Goal: Task Accomplishment & Management: Manage account settings

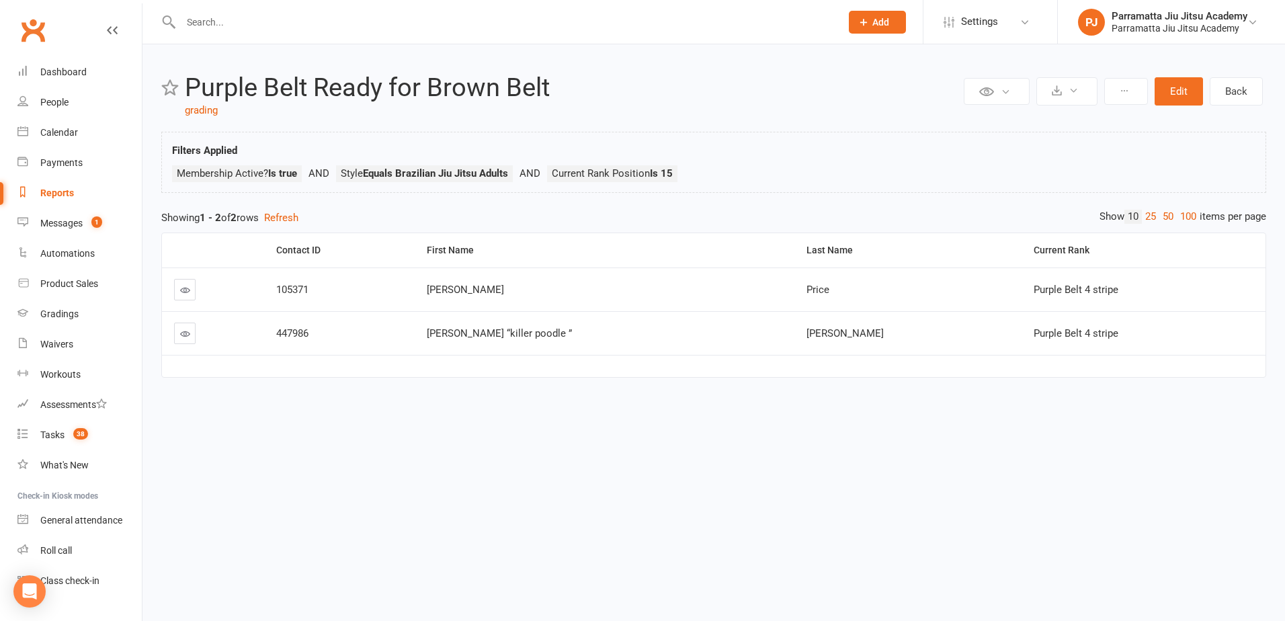
click at [59, 194] on div "Reports" at bounding box center [57, 193] width 34 height 11
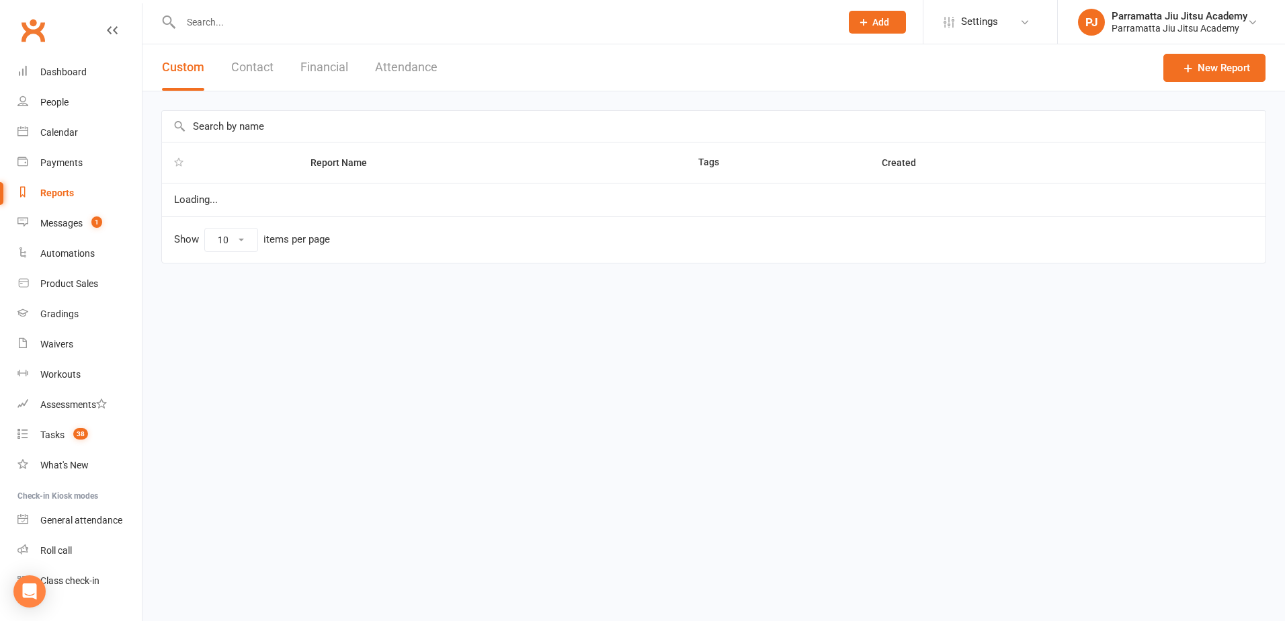
select select "25"
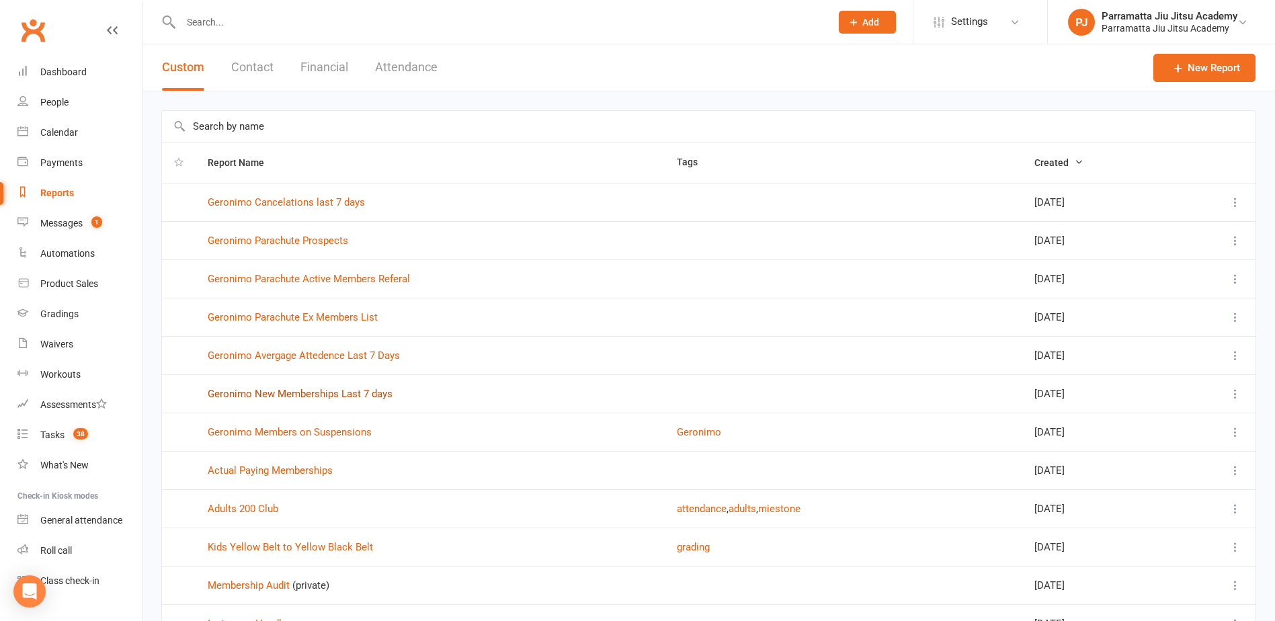
click at [318, 393] on link "Geronimo New Memberships Last 7 days" at bounding box center [300, 394] width 185 height 12
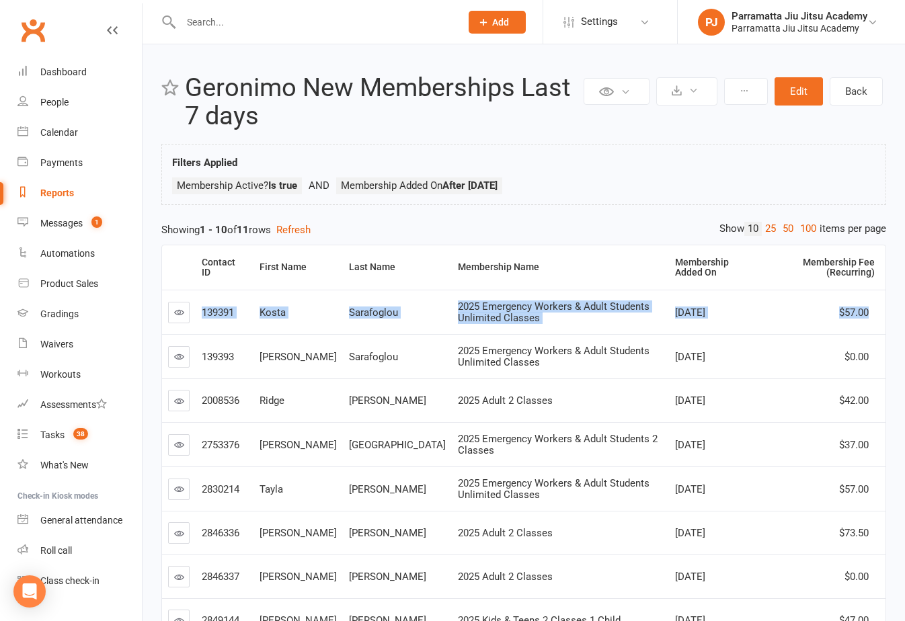
drag, startPoint x: 198, startPoint y: 315, endPoint x: 872, endPoint y: 295, distance: 673.7
click at [872, 295] on tr "139391 [PERSON_NAME] 2025 Emergency Workers & Adult Students Unlimited Classes …" at bounding box center [523, 312] width 723 height 44
copy tr "139391 [PERSON_NAME] 2025 Emergency Workers & Adult Students Unlimited Classes …"
